Goal: Task Accomplishment & Management: Manage account settings

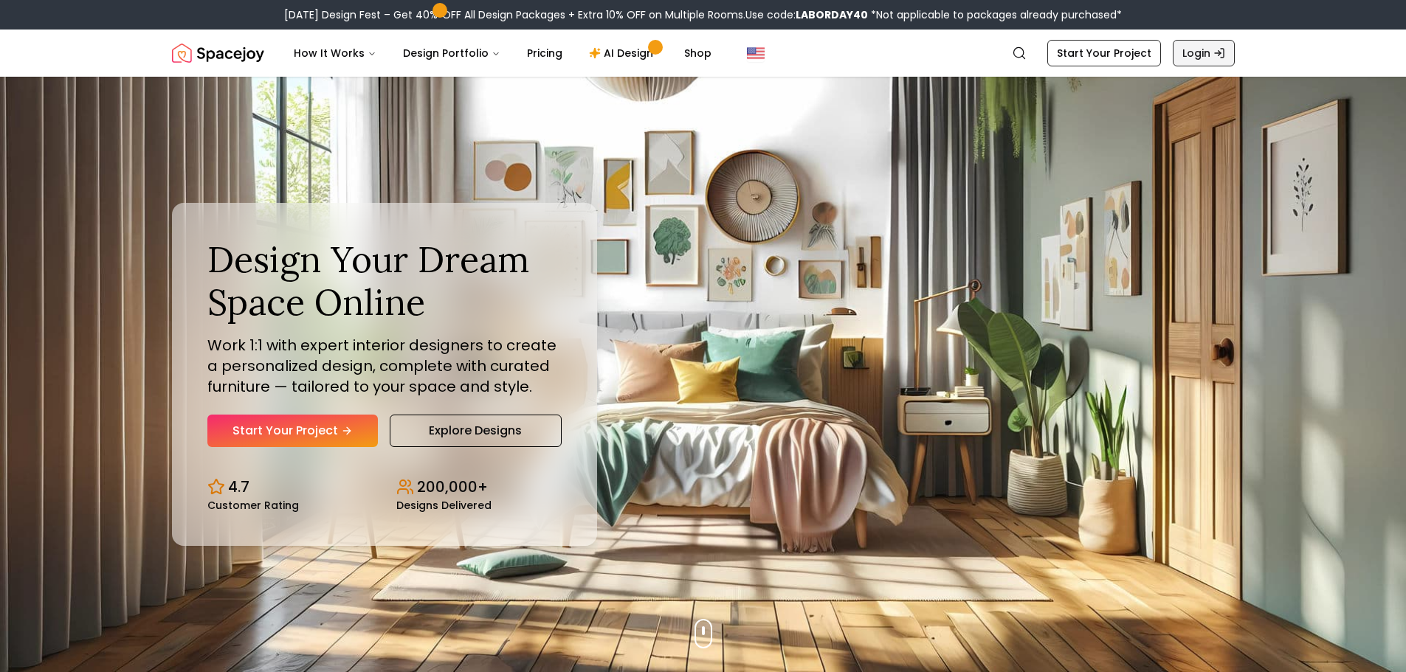
click at [1193, 52] on link "Login" at bounding box center [1204, 53] width 62 height 27
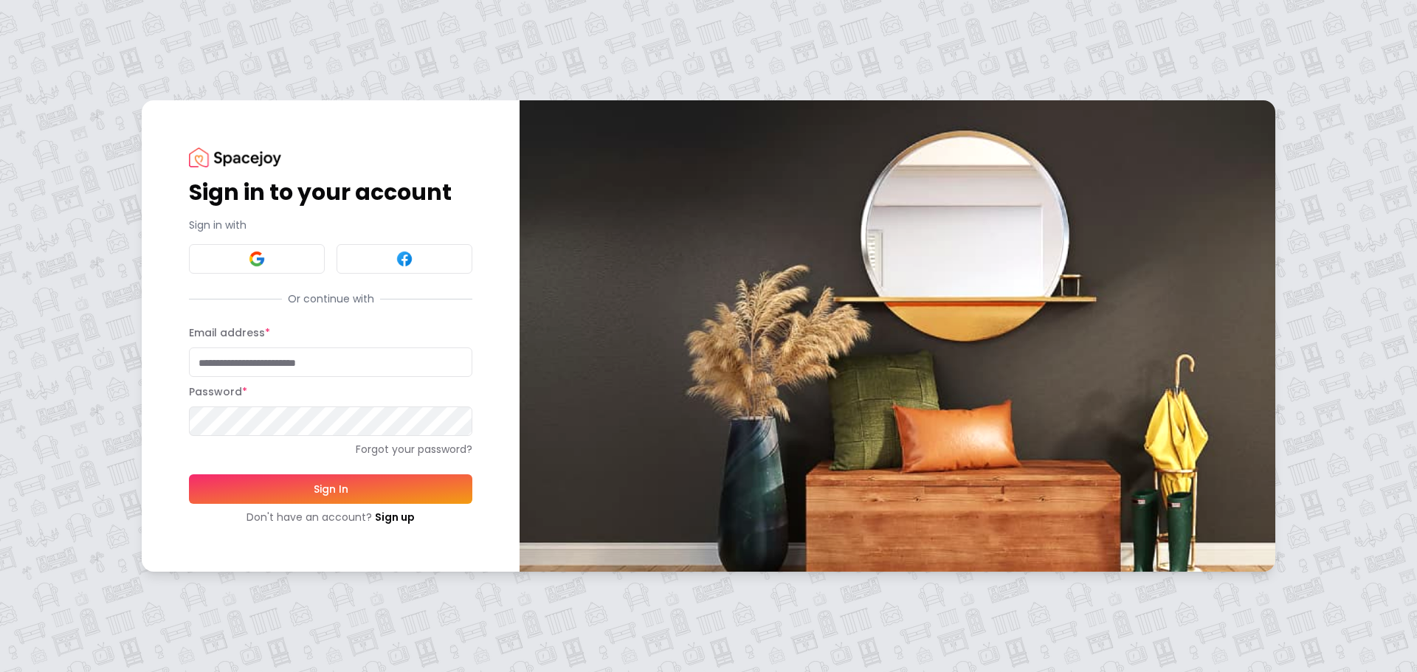
type input "**********"
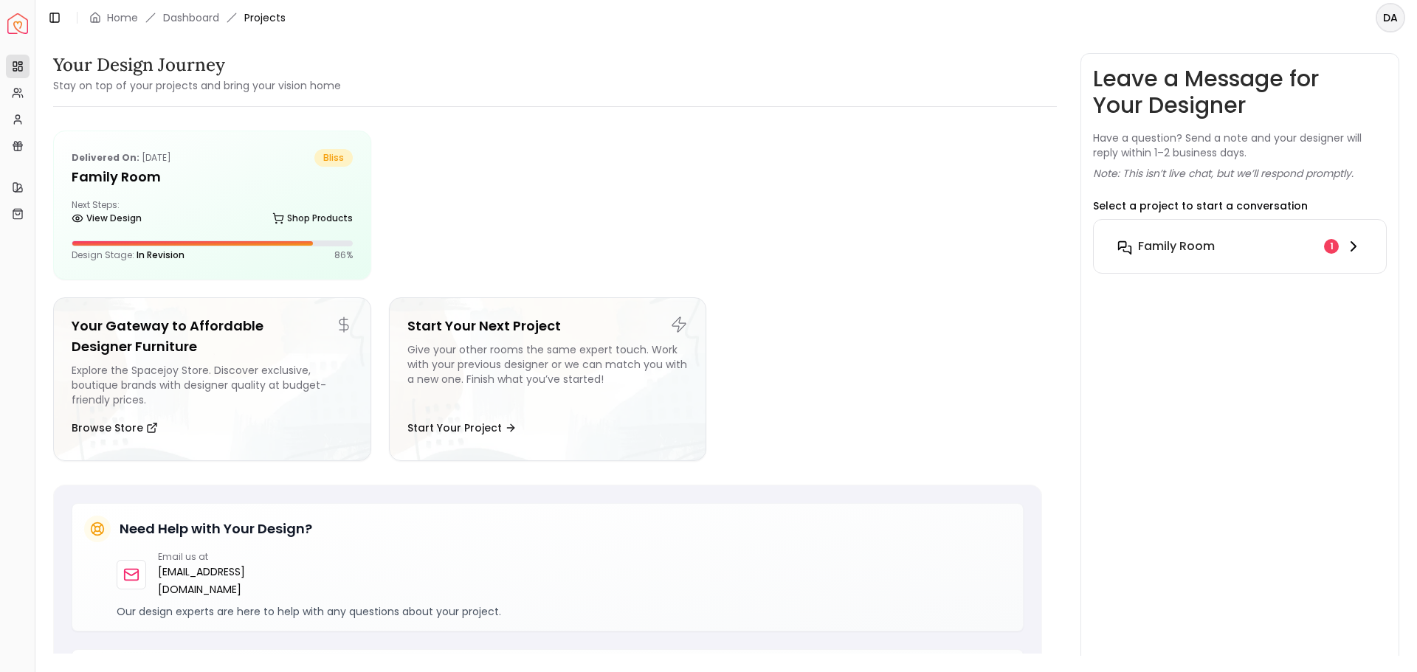
click at [1358, 249] on icon at bounding box center [1354, 247] width 18 height 18
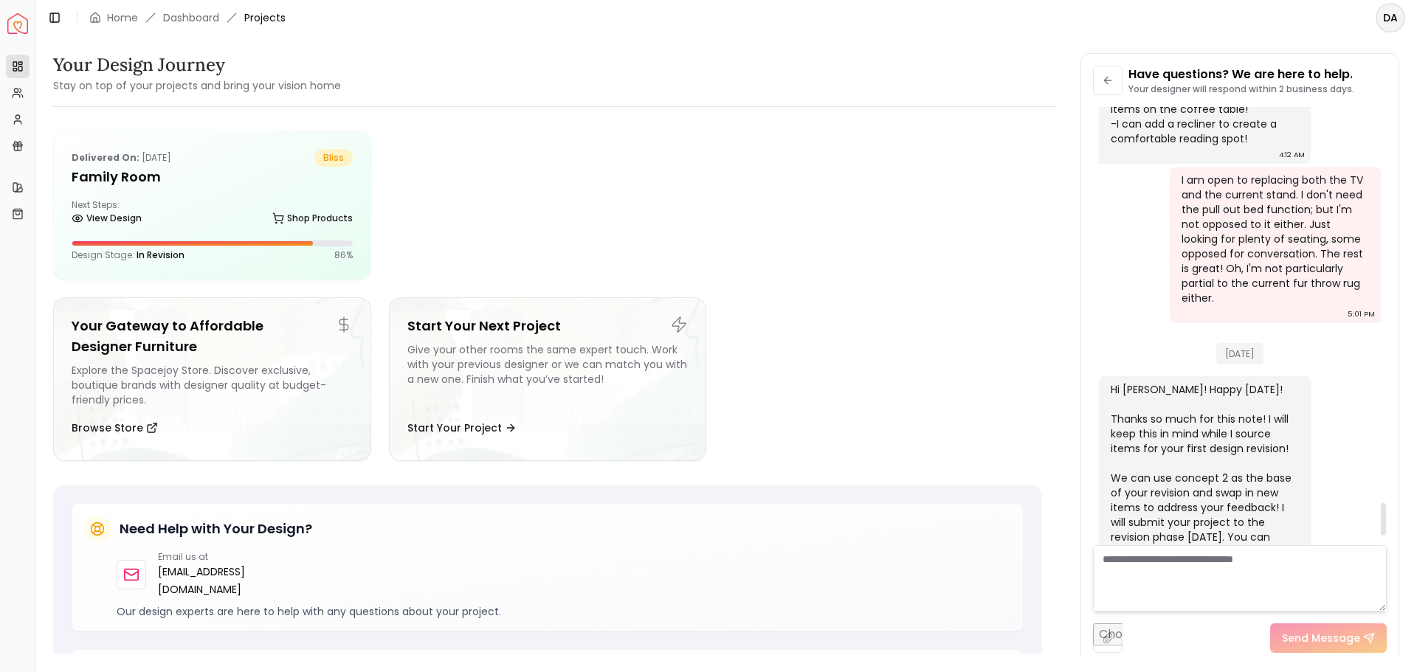
scroll to position [5245, 0]
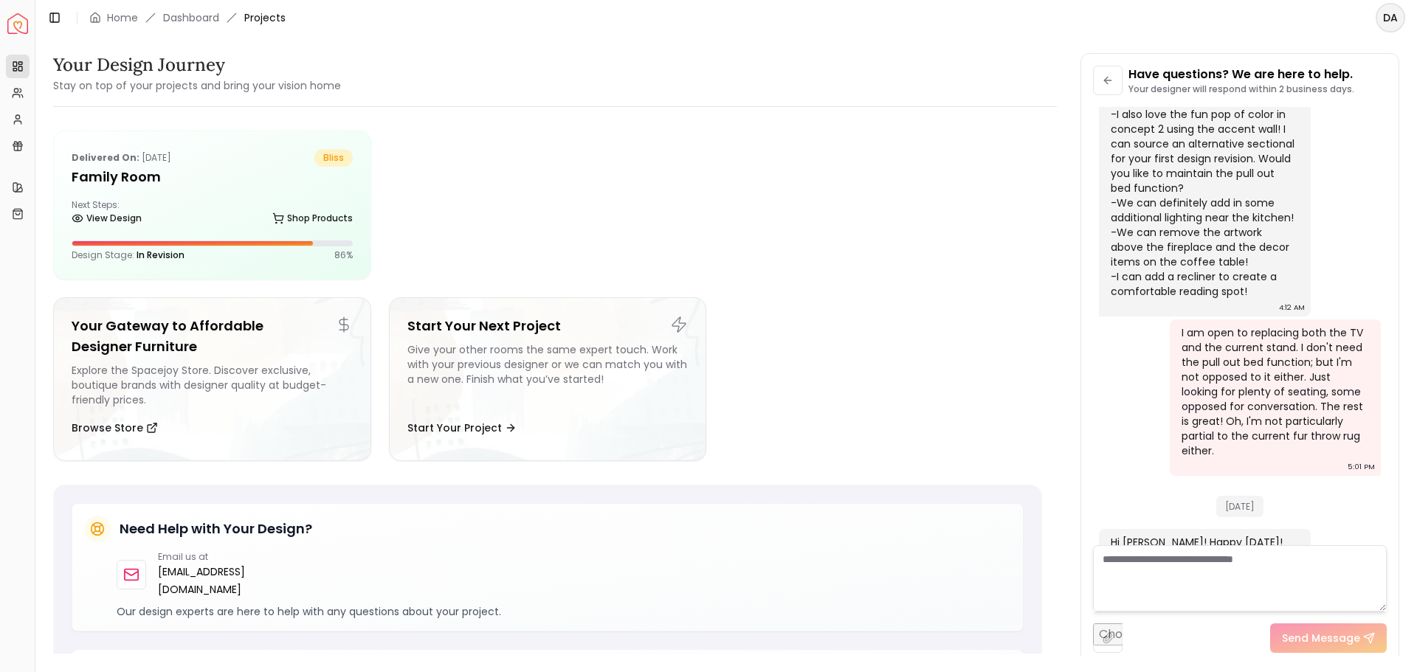
click at [1398, 18] on html "Spacejoy Dashboard Overview Projects My Referrals My Profile Gift Card Balance …" at bounding box center [708, 336] width 1417 height 672
click at [1282, 94] on div "Log out" at bounding box center [1323, 106] width 158 height 24
